Goal: Task Accomplishment & Management: Use online tool/utility

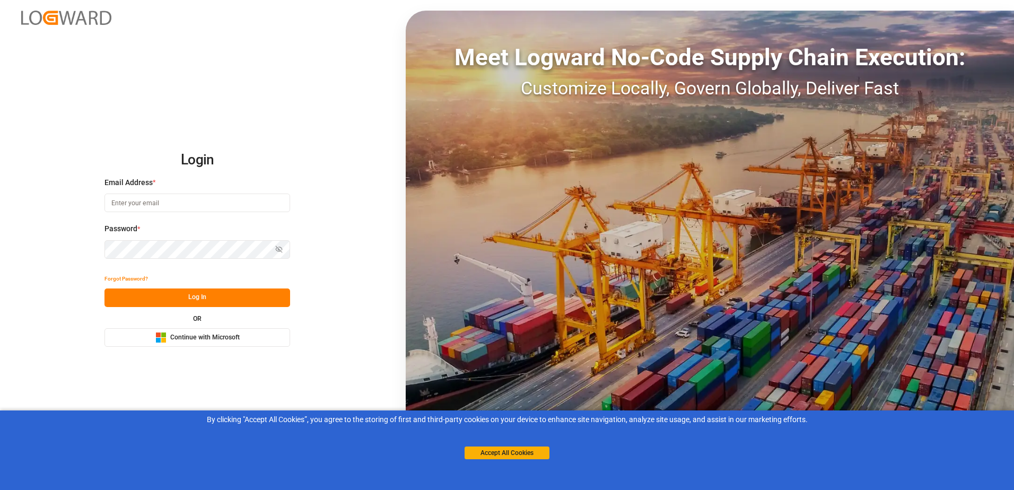
click at [265, 336] on button "Microsoft Logo Continue with Microsoft" at bounding box center [198, 337] width 186 height 19
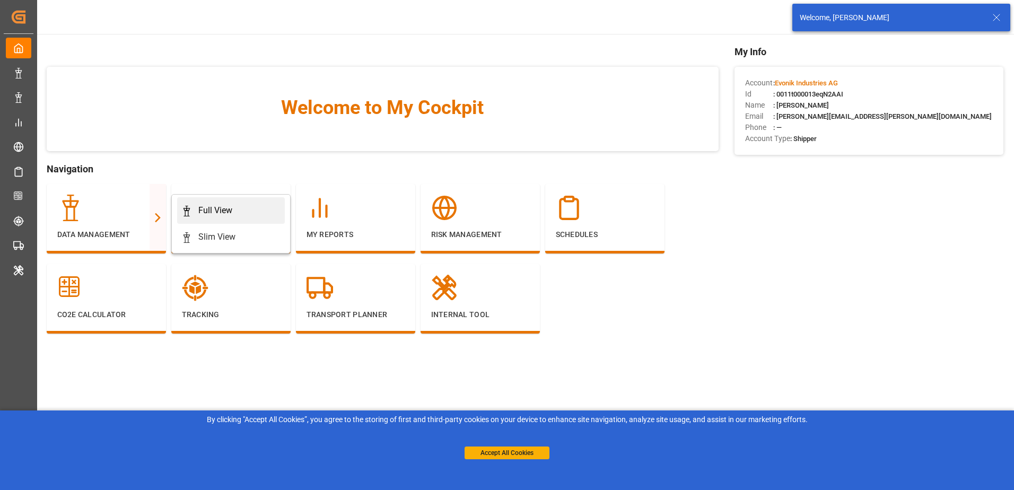
click at [247, 211] on div "Full View" at bounding box center [230, 210] width 99 height 13
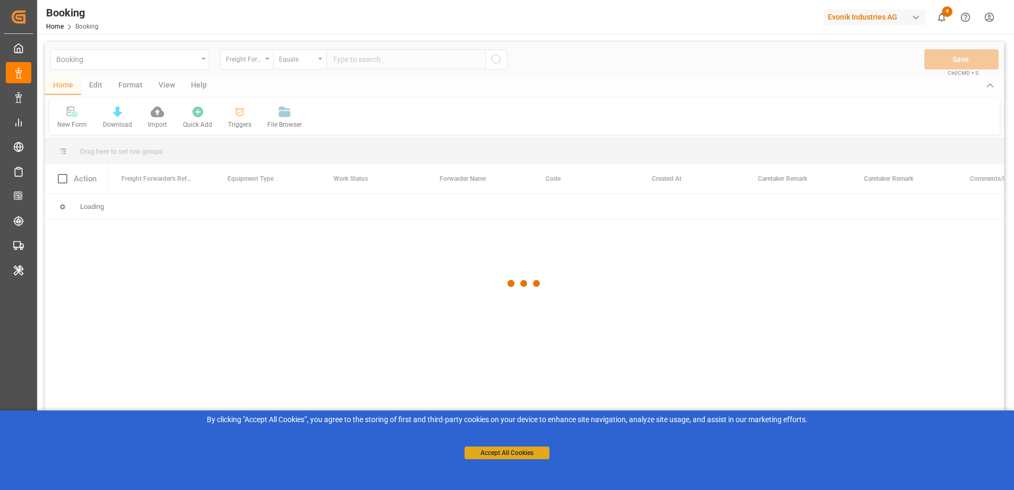
click at [497, 453] on button "Accept All Cookies" at bounding box center [507, 453] width 85 height 13
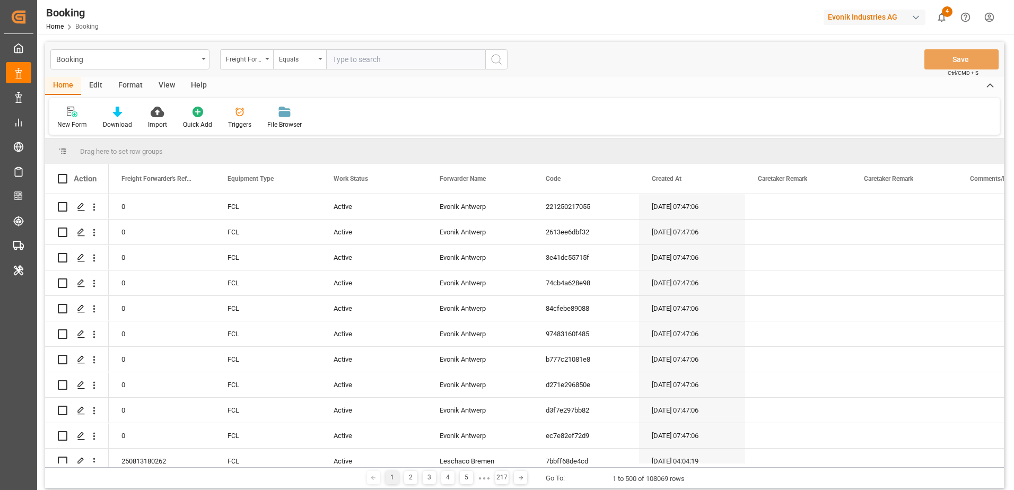
click at [88, 79] on div "Edit" at bounding box center [95, 86] width 29 height 18
click at [230, 114] on div at bounding box center [222, 111] width 40 height 11
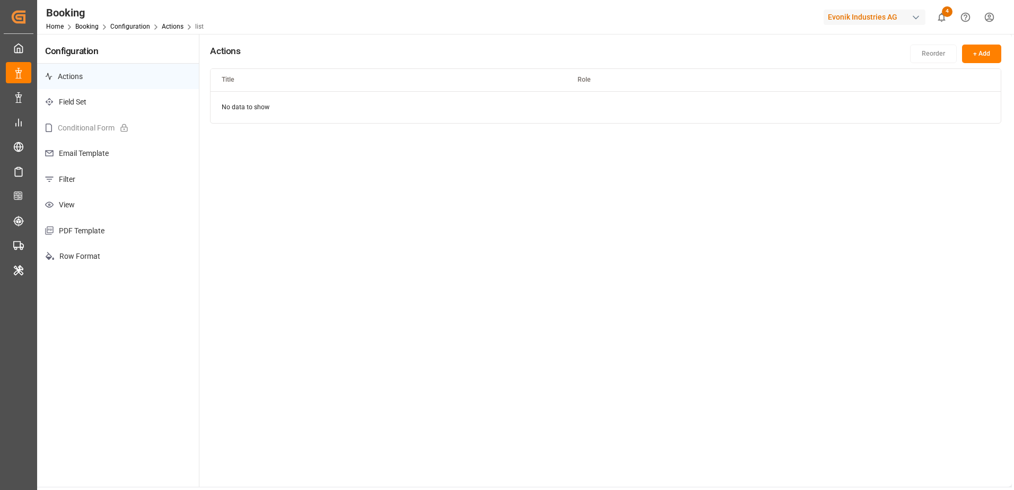
click at [116, 173] on p "Filter" at bounding box center [118, 180] width 162 height 26
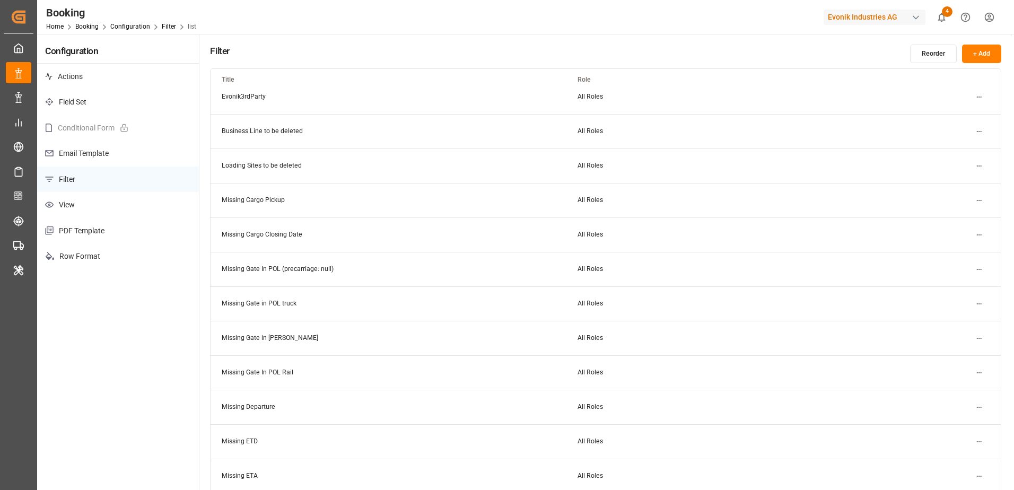
scroll to position [106, 0]
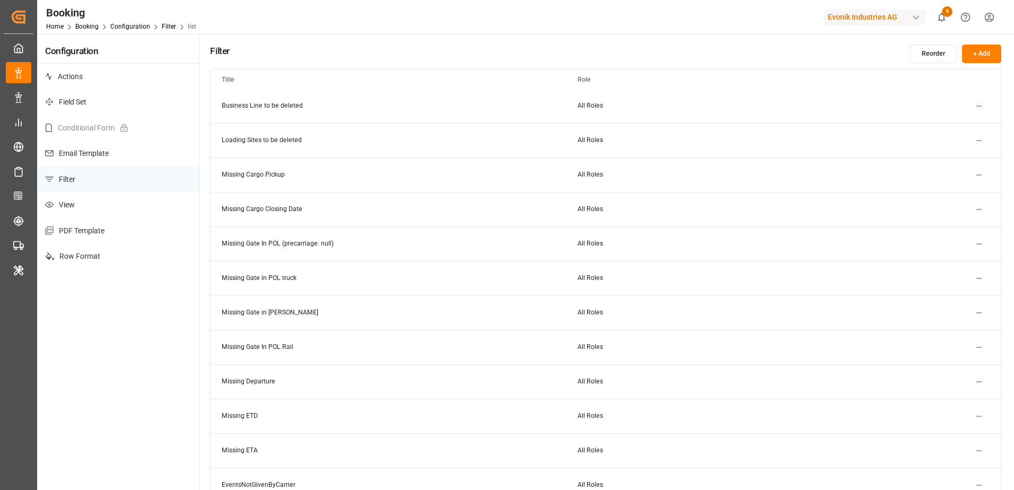
click at [977, 379] on html "Created by potrace 1.15, written by Peter Selinger 2001-2017 Created by potrace…" at bounding box center [507, 245] width 1014 height 490
click at [961, 400] on div "Edit" at bounding box center [960, 403] width 55 height 15
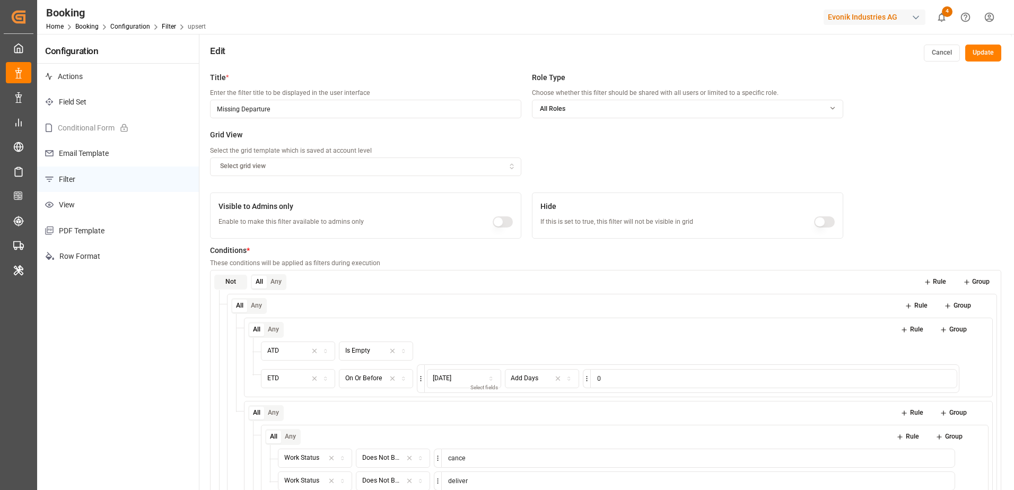
click at [943, 54] on button "Cancel" at bounding box center [942, 53] width 36 height 17
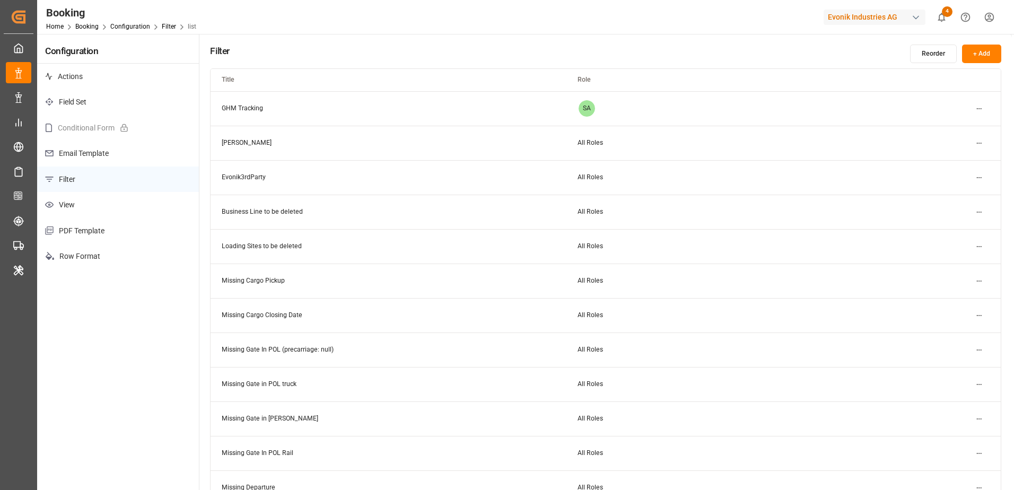
scroll to position [106, 0]
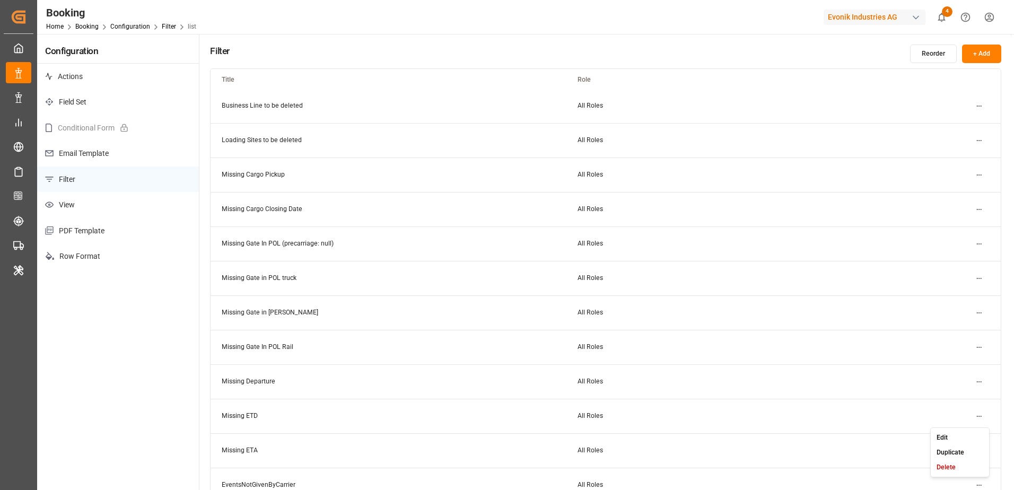
click at [981, 414] on html "Created by potrace 1.15, written by Peter Selinger 2001-2017 Created by potrace…" at bounding box center [507, 245] width 1014 height 490
click at [950, 439] on div "Edit" at bounding box center [960, 437] width 55 height 15
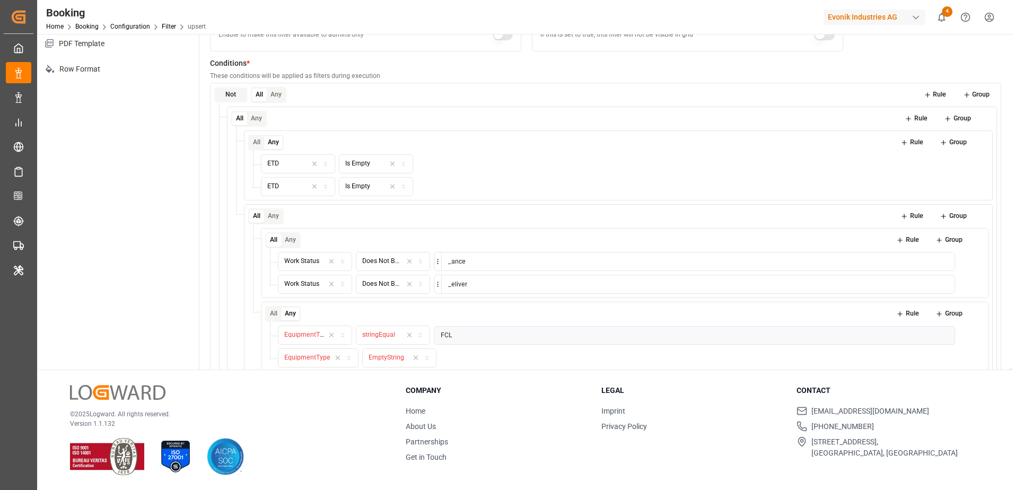
click at [980, 187] on icon at bounding box center [982, 187] width 4 height 5
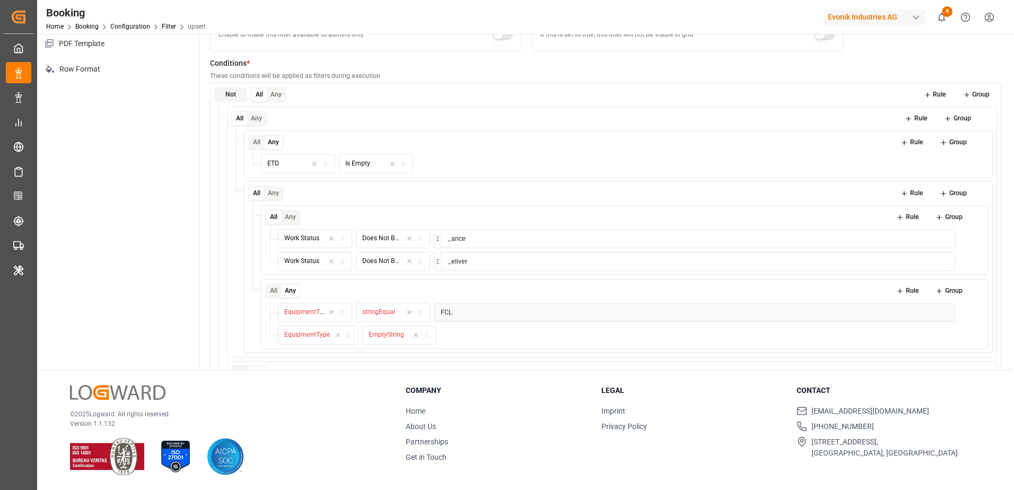
click at [386, 234] on div "Does Not Begin with" at bounding box center [382, 239] width 40 height 10
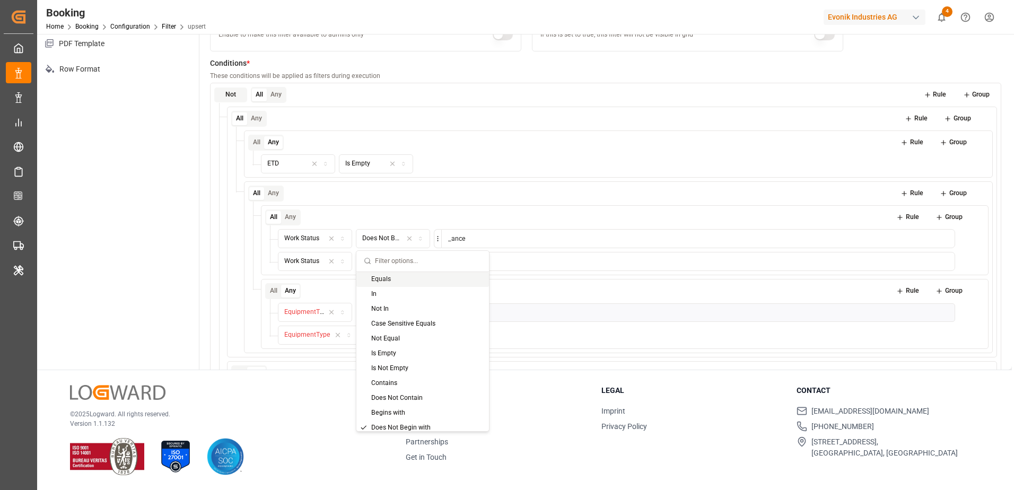
click at [386, 234] on div "Does Not Begin with" at bounding box center [382, 239] width 40 height 10
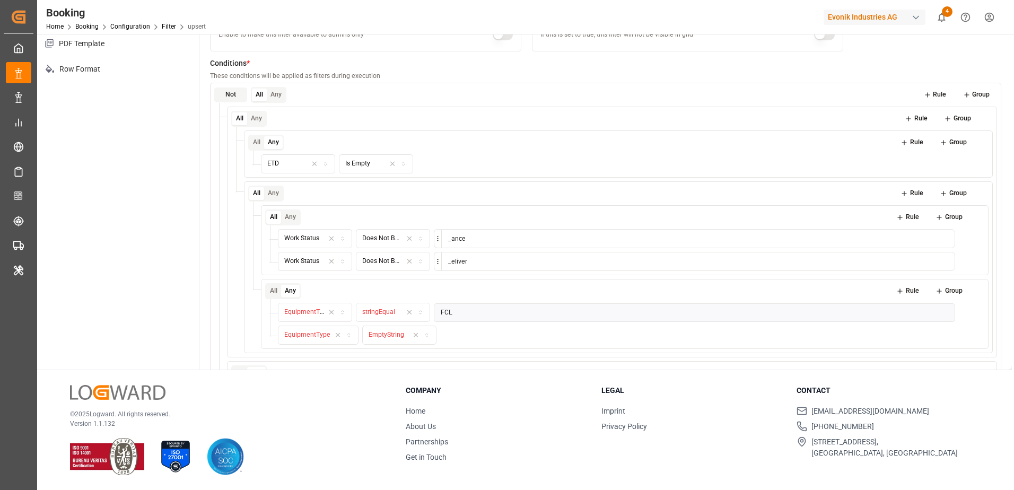
click at [977, 260] on icon at bounding box center [978, 261] width 7 height 7
click at [386, 240] on div "Does Not Begin with" at bounding box center [382, 239] width 40 height 10
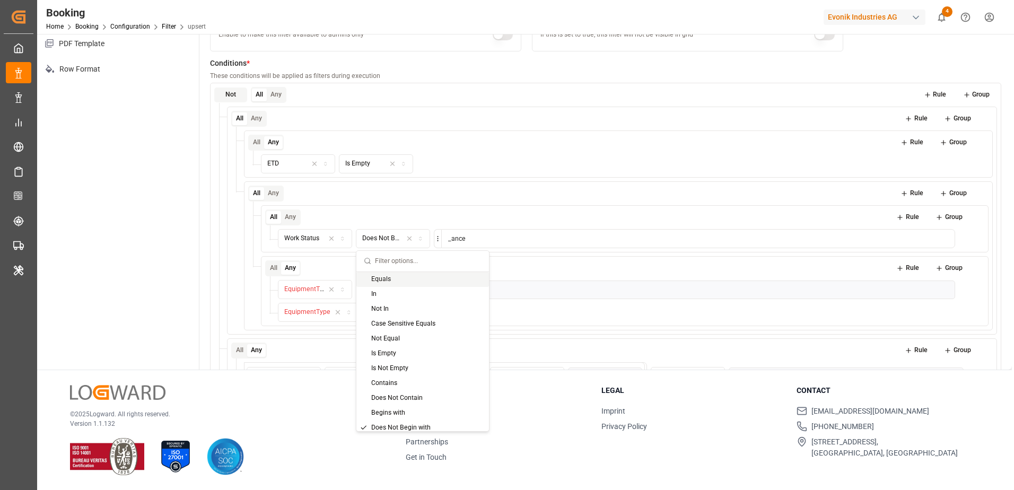
click at [399, 279] on div "Equals" at bounding box center [422, 279] width 133 height 15
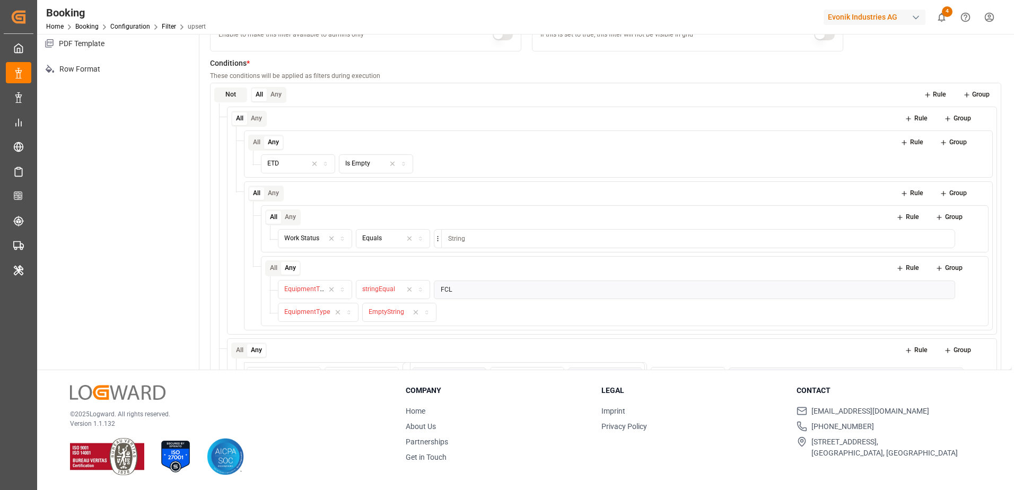
click at [505, 234] on input at bounding box center [698, 238] width 514 height 19
type input "Active"
click at [503, 209] on div "All Any Rule Group Work Status Equals Active" at bounding box center [625, 228] width 728 height 47
click at [317, 290] on span "EquipmentType" at bounding box center [307, 288] width 46 height 7
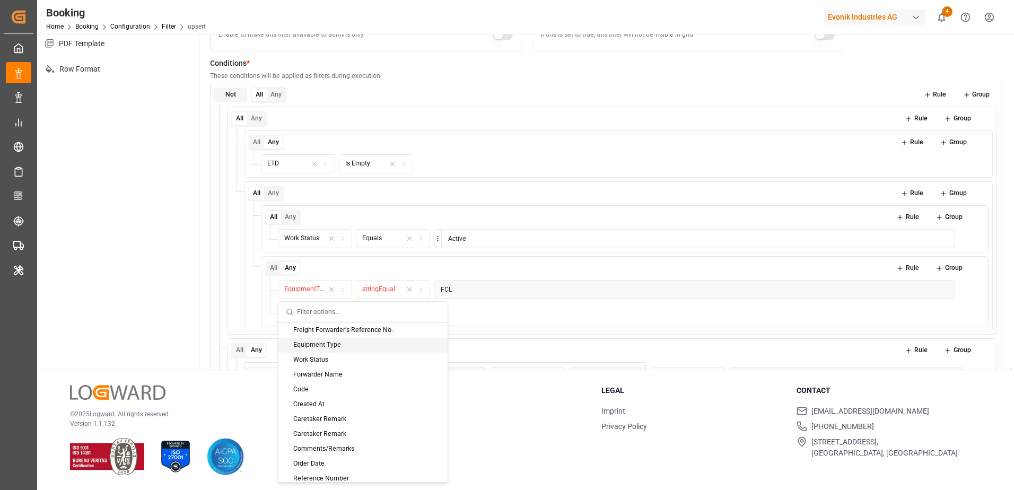
click at [327, 347] on div "Equipment Type" at bounding box center [363, 345] width 169 height 15
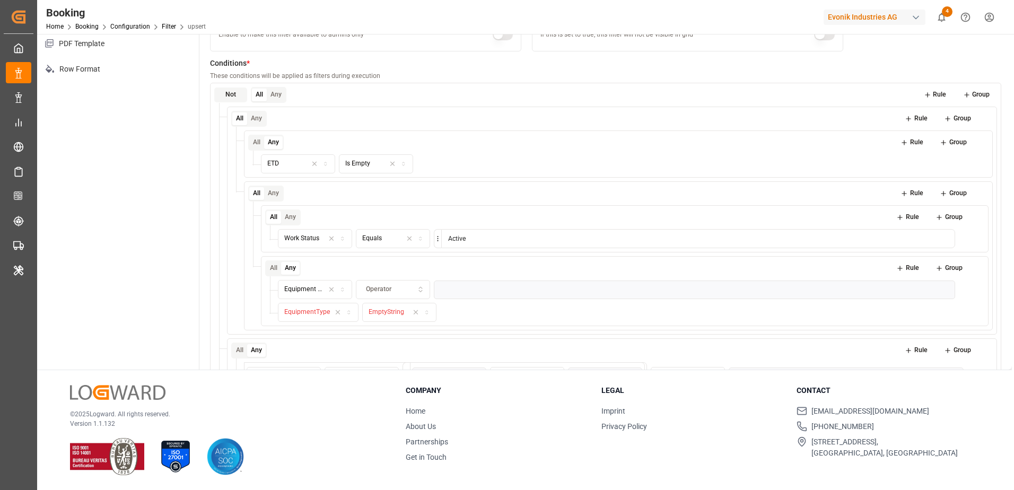
click at [383, 290] on span "Operator" at bounding box center [378, 290] width 25 height 10
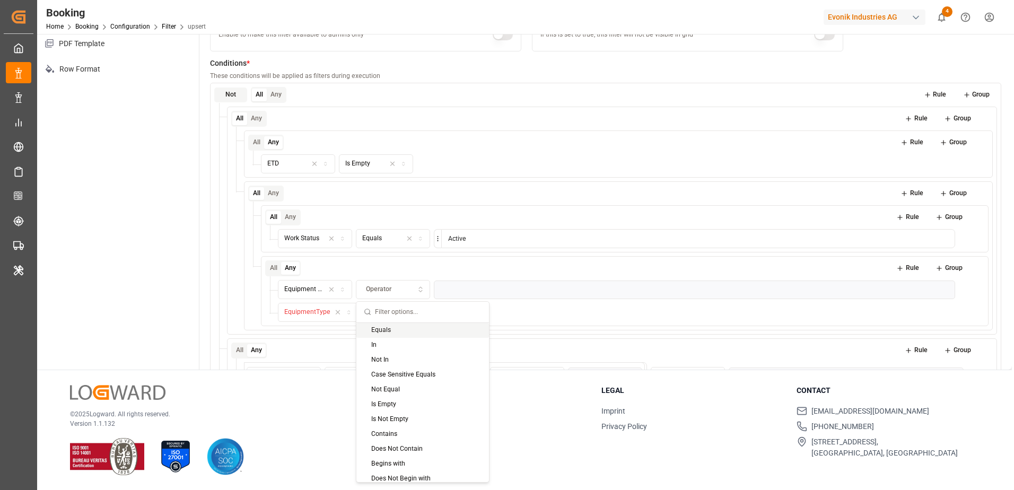
click at [387, 332] on div "Equals" at bounding box center [422, 330] width 133 height 15
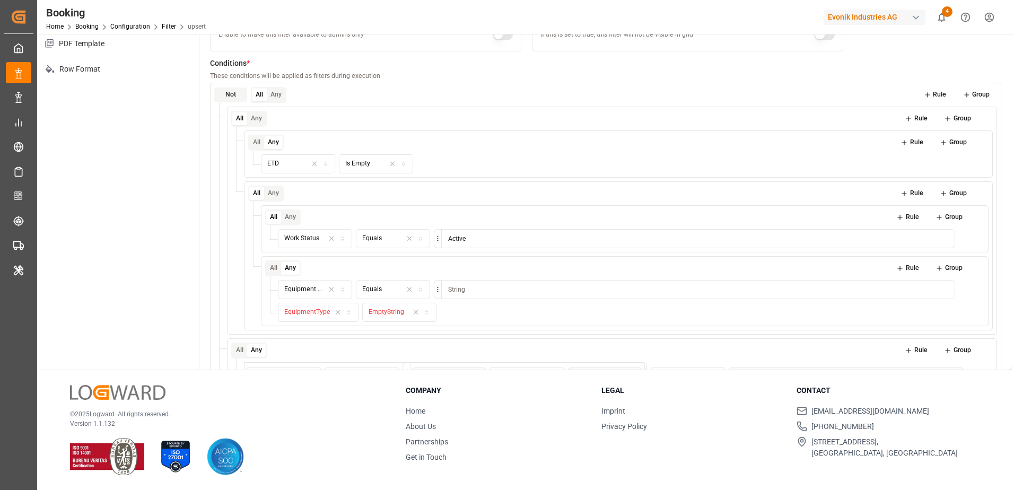
click at [465, 292] on input at bounding box center [698, 289] width 514 height 19
type input "FCL"
click at [978, 312] on icon at bounding box center [978, 312] width 7 height 7
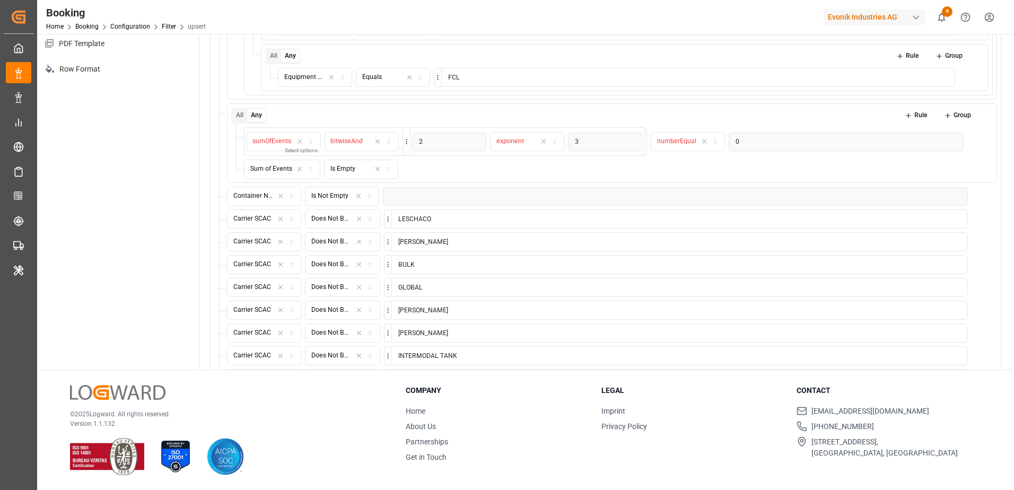
scroll to position [106, 0]
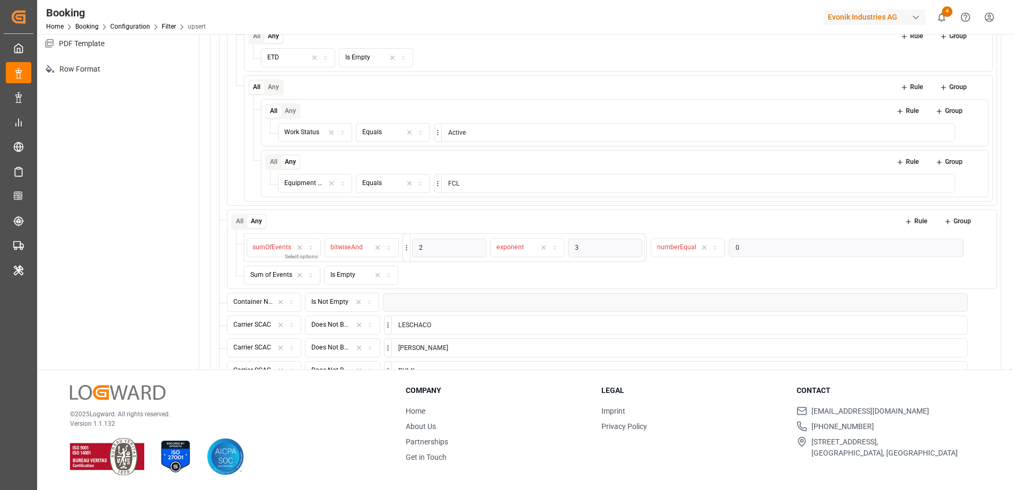
click at [984, 220] on icon at bounding box center [987, 220] width 6 height 0
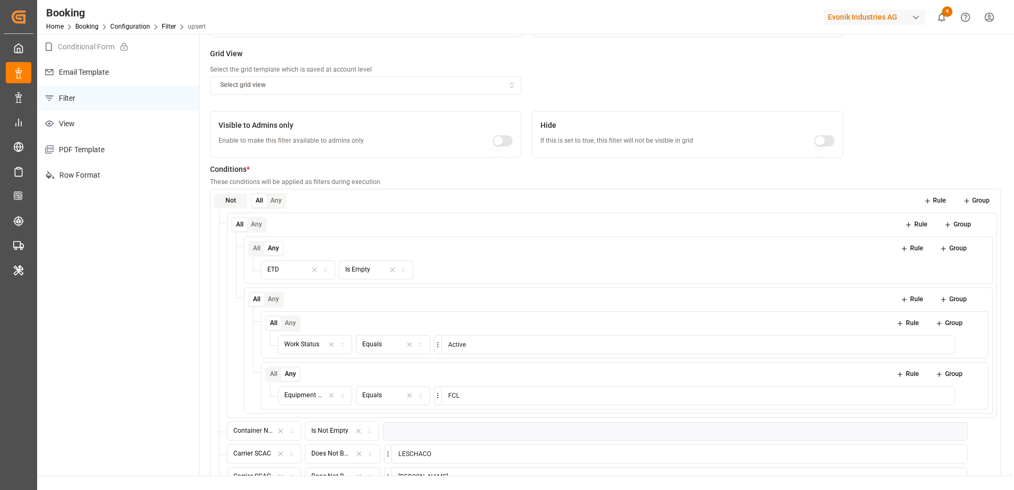
scroll to position [0, 0]
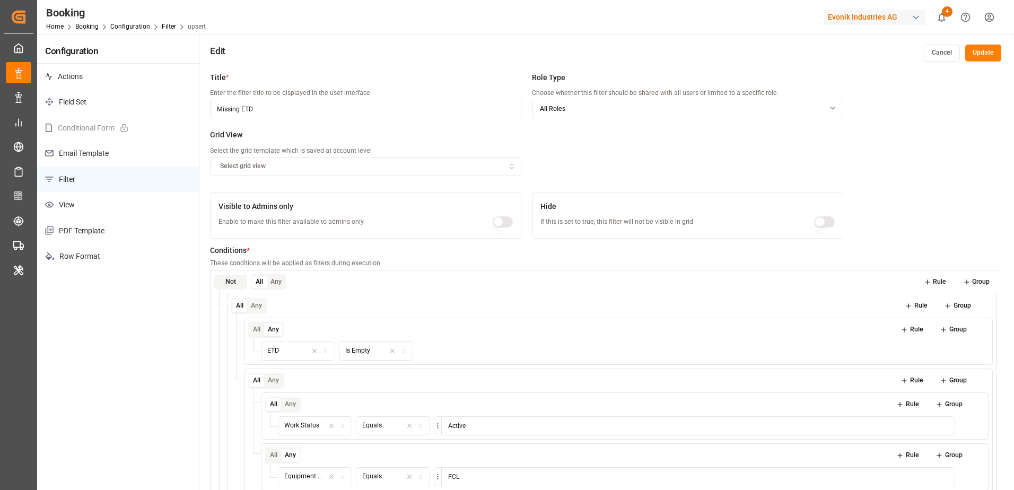
click at [987, 52] on button "Update" at bounding box center [984, 53] width 36 height 17
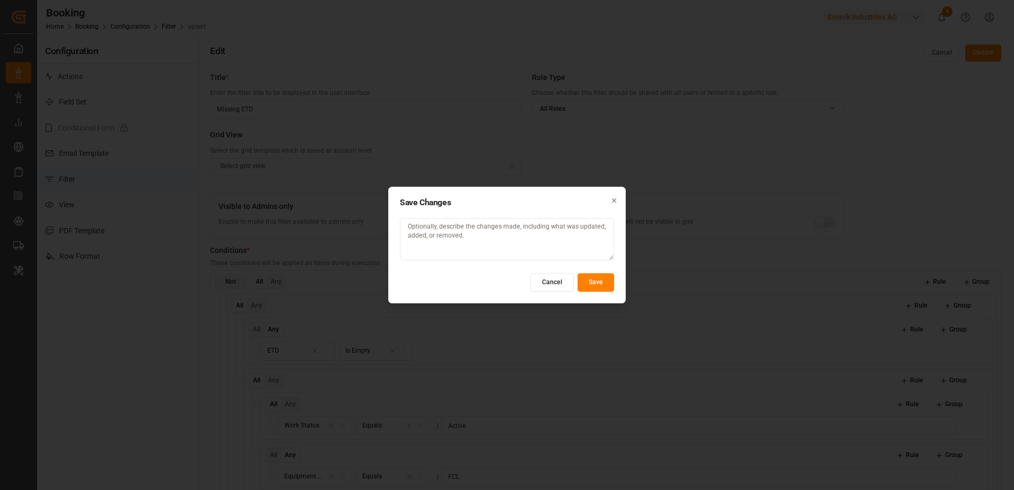
click at [606, 279] on button "Save" at bounding box center [596, 282] width 37 height 19
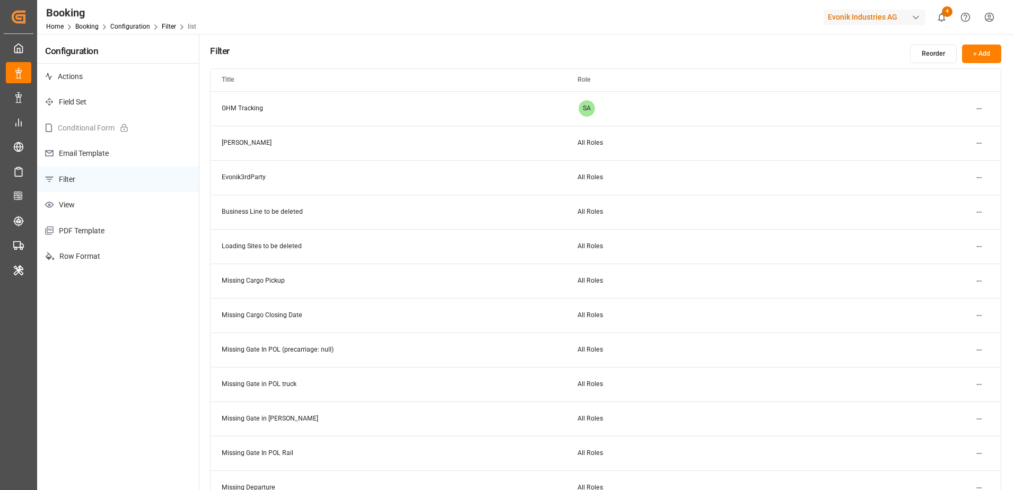
scroll to position [106, 0]
click at [901, 21] on div "Evonik Industries AG" at bounding box center [875, 17] width 102 height 15
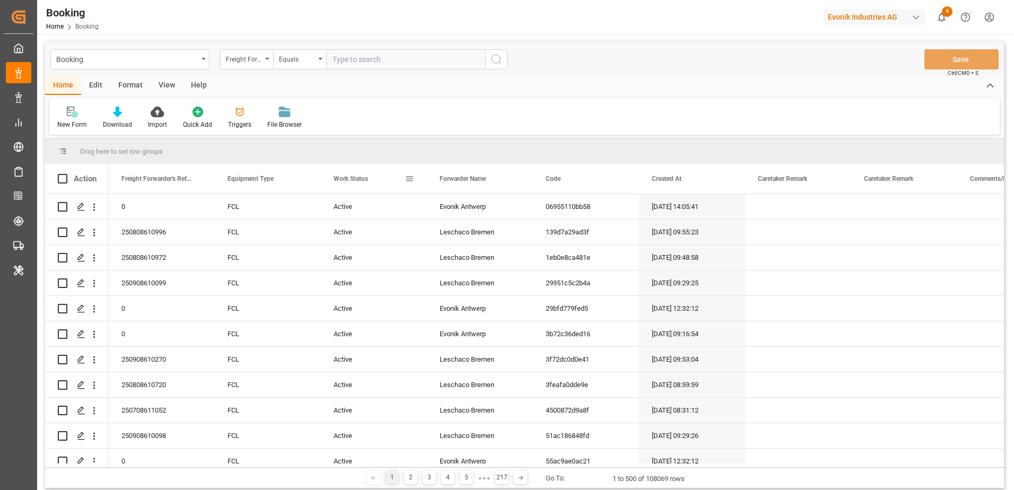
click at [408, 181] on span at bounding box center [410, 179] width 10 height 10
drag, startPoint x: 349, startPoint y: 179, endPoint x: 349, endPoint y: 155, distance: 23.9
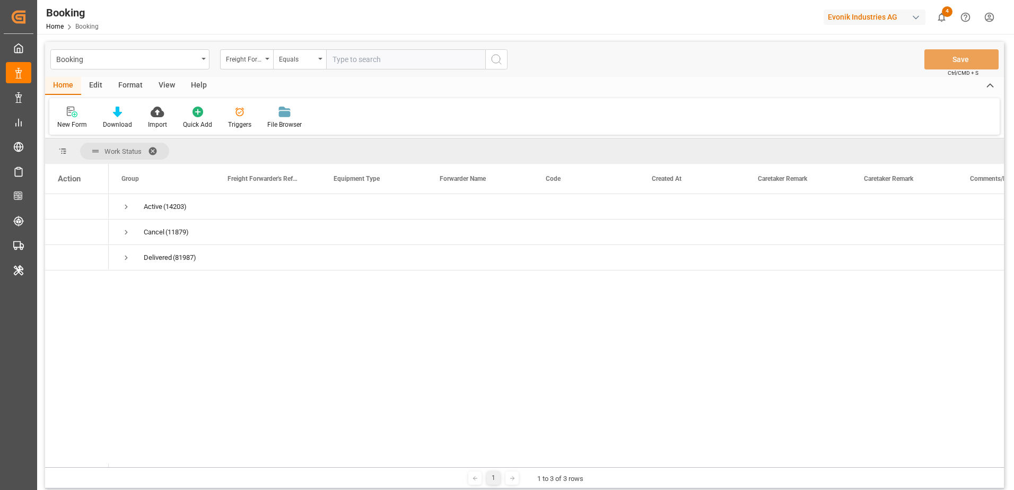
click at [153, 151] on span at bounding box center [156, 151] width 17 height 10
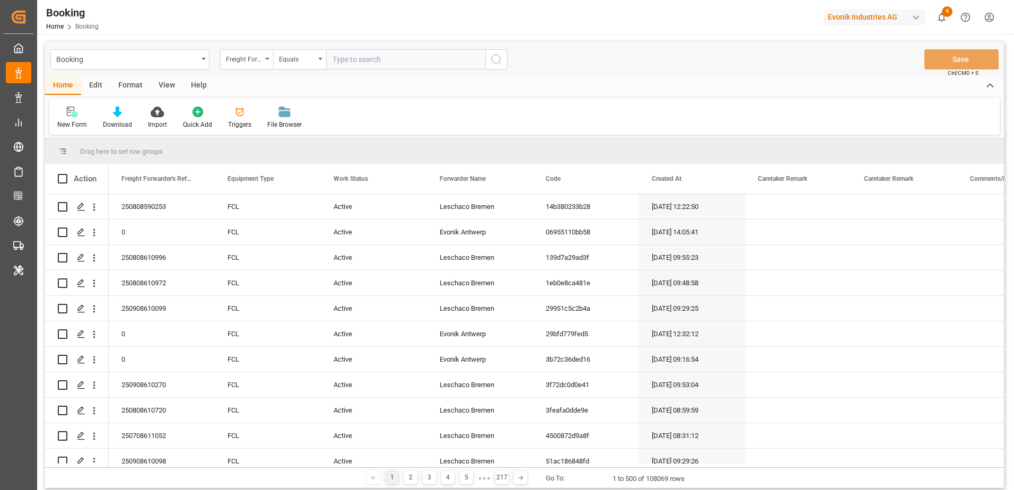
click at [94, 81] on div "Edit" at bounding box center [95, 86] width 29 height 18
click at [133, 87] on div "Format" at bounding box center [130, 86] width 40 height 18
click at [72, 118] on div "Filter Rows" at bounding box center [72, 117] width 47 height 23
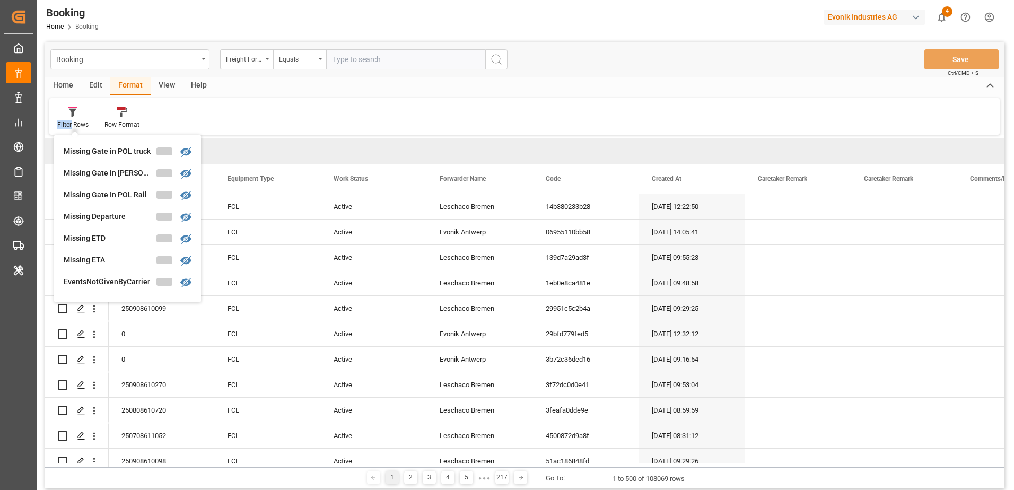
scroll to position [212, 0]
click at [106, 194] on div "Missing ETD" at bounding box center [110, 198] width 93 height 11
